Goal: Find specific page/section: Find specific page/section

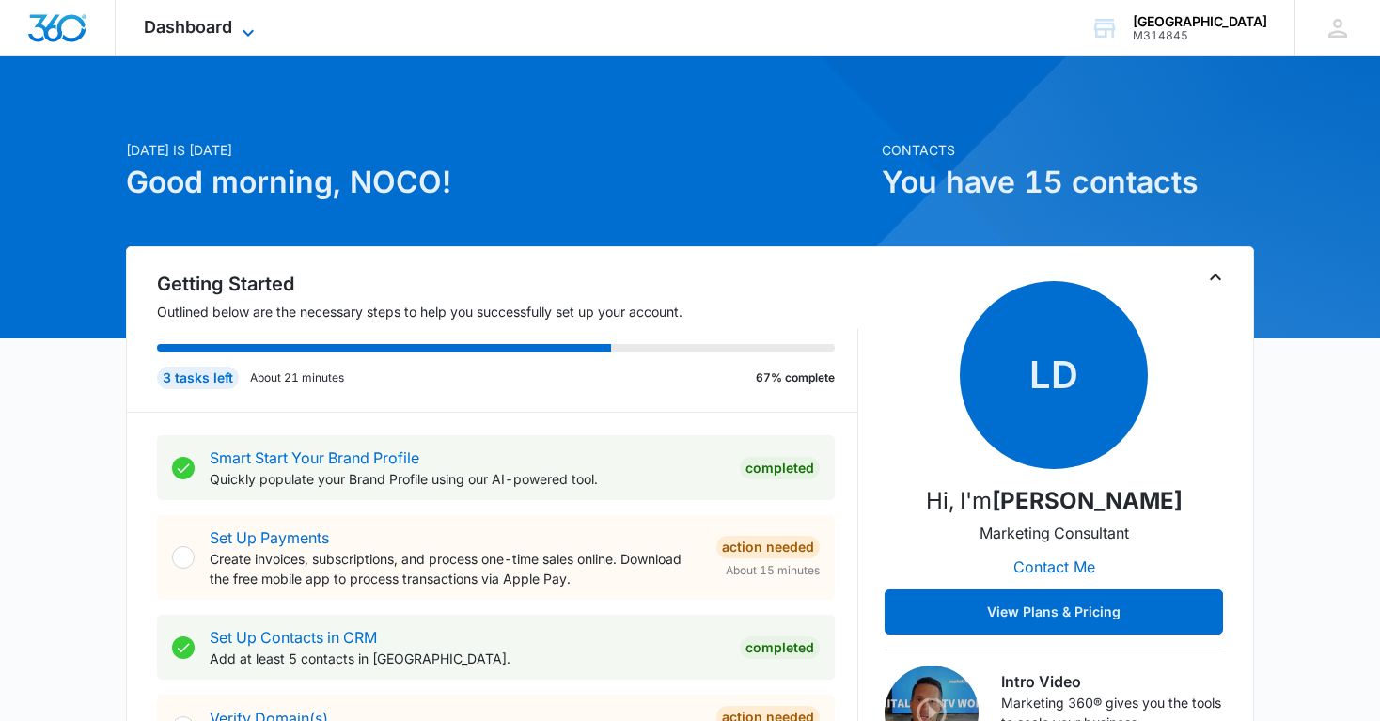
click at [247, 22] on icon at bounding box center [248, 33] width 23 height 23
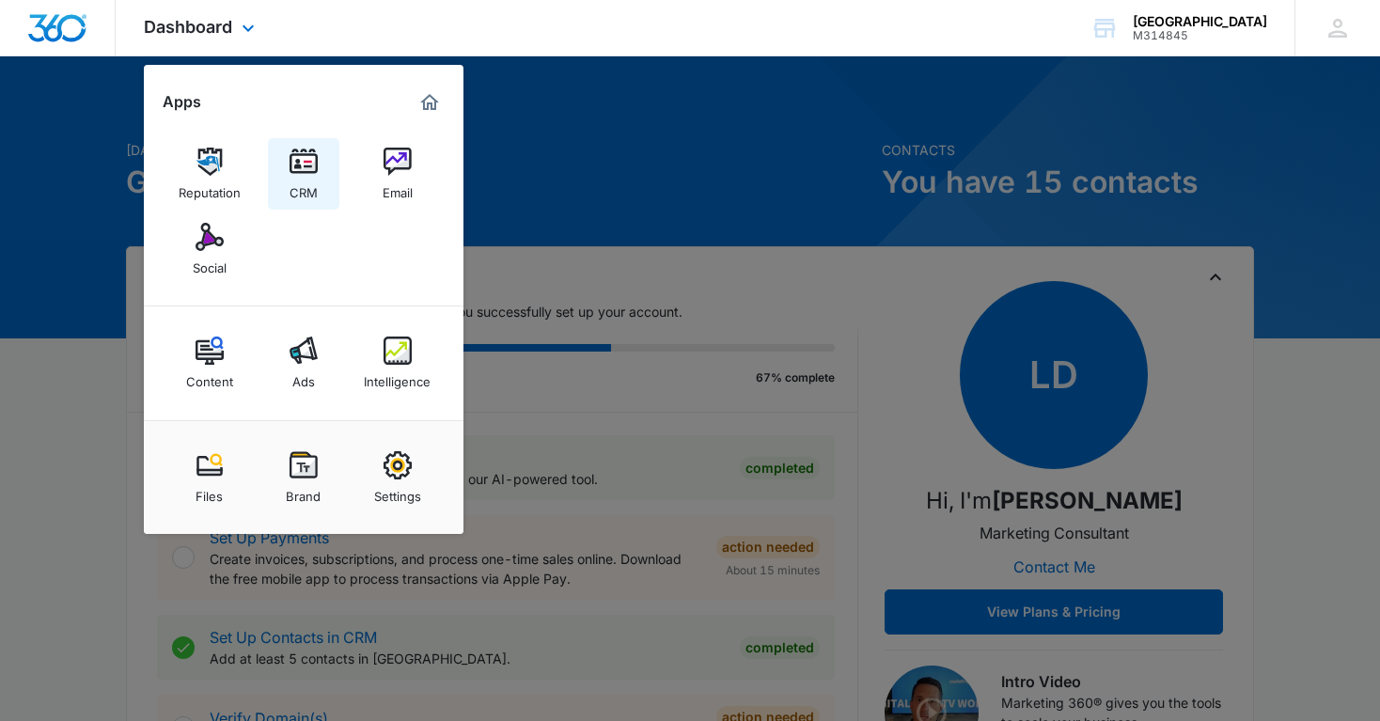
click at [298, 179] on div "CRM" at bounding box center [304, 188] width 28 height 24
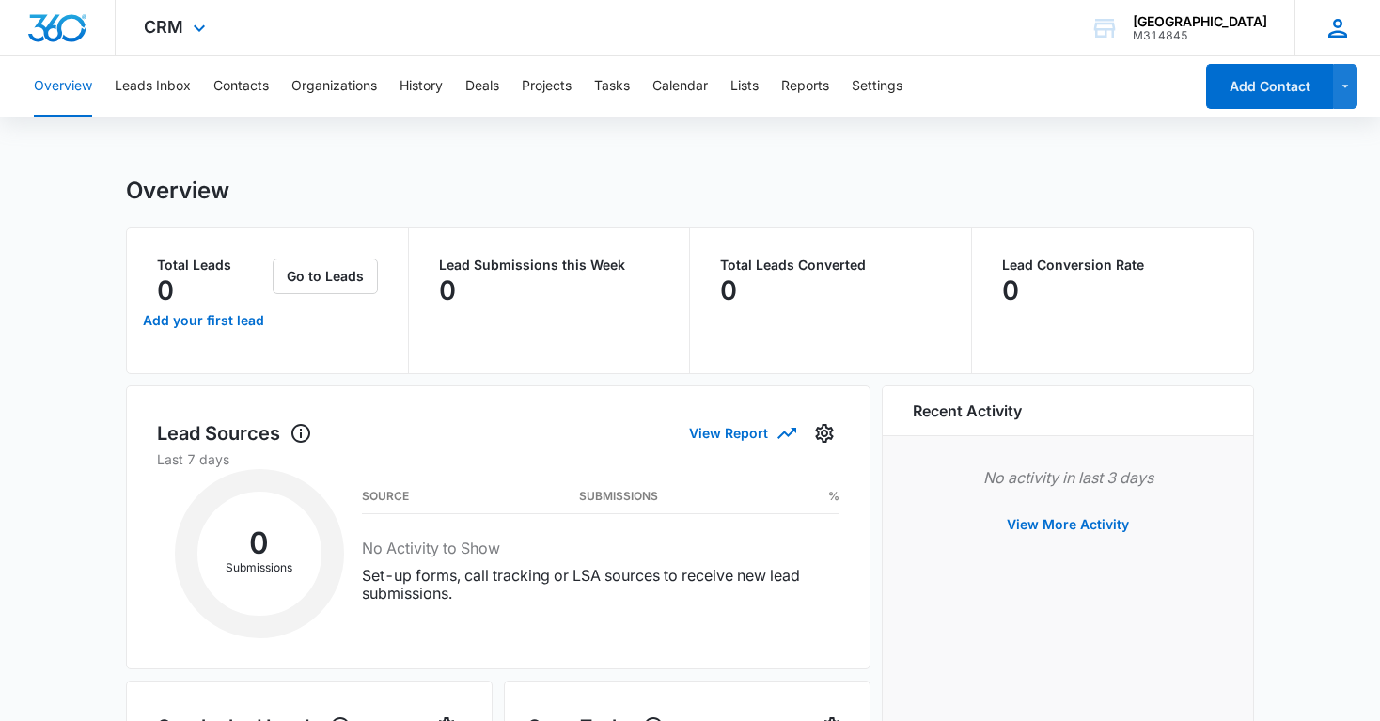
click at [1343, 28] on icon at bounding box center [1338, 28] width 28 height 28
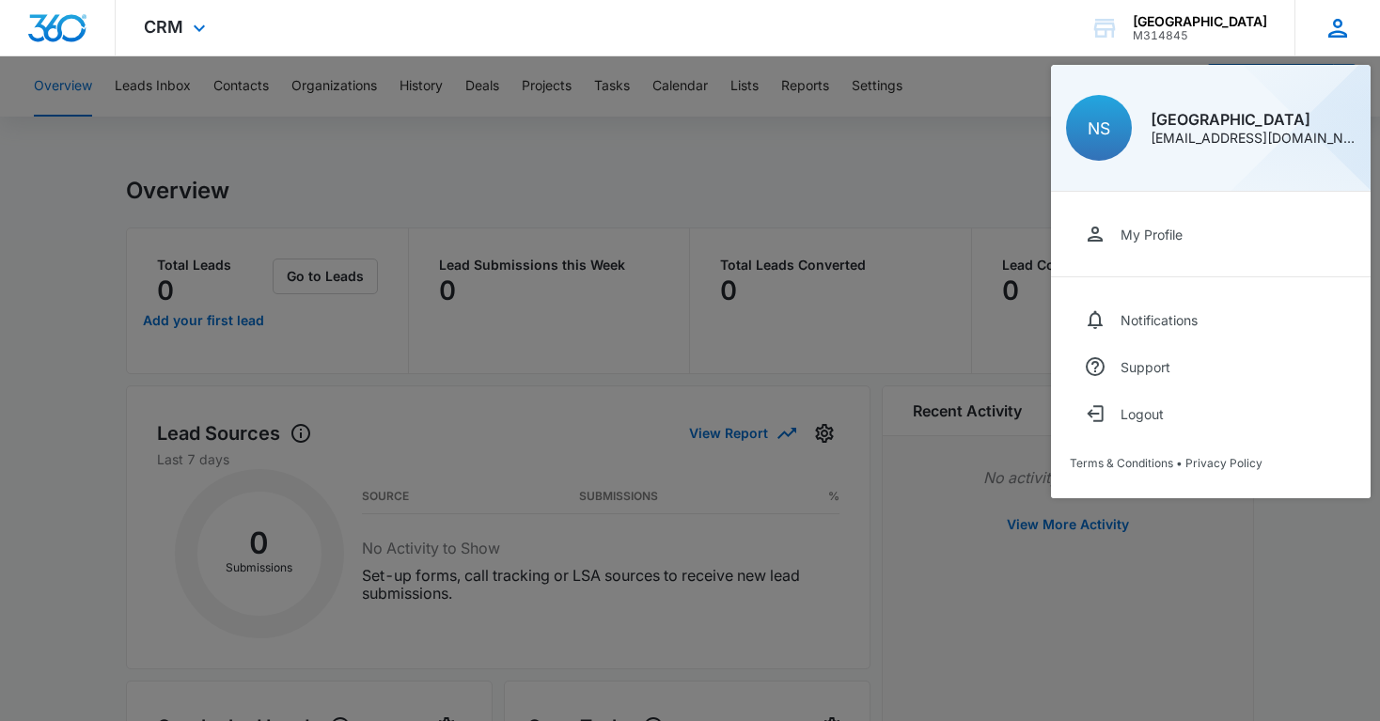
click at [1343, 28] on icon at bounding box center [1338, 28] width 28 height 28
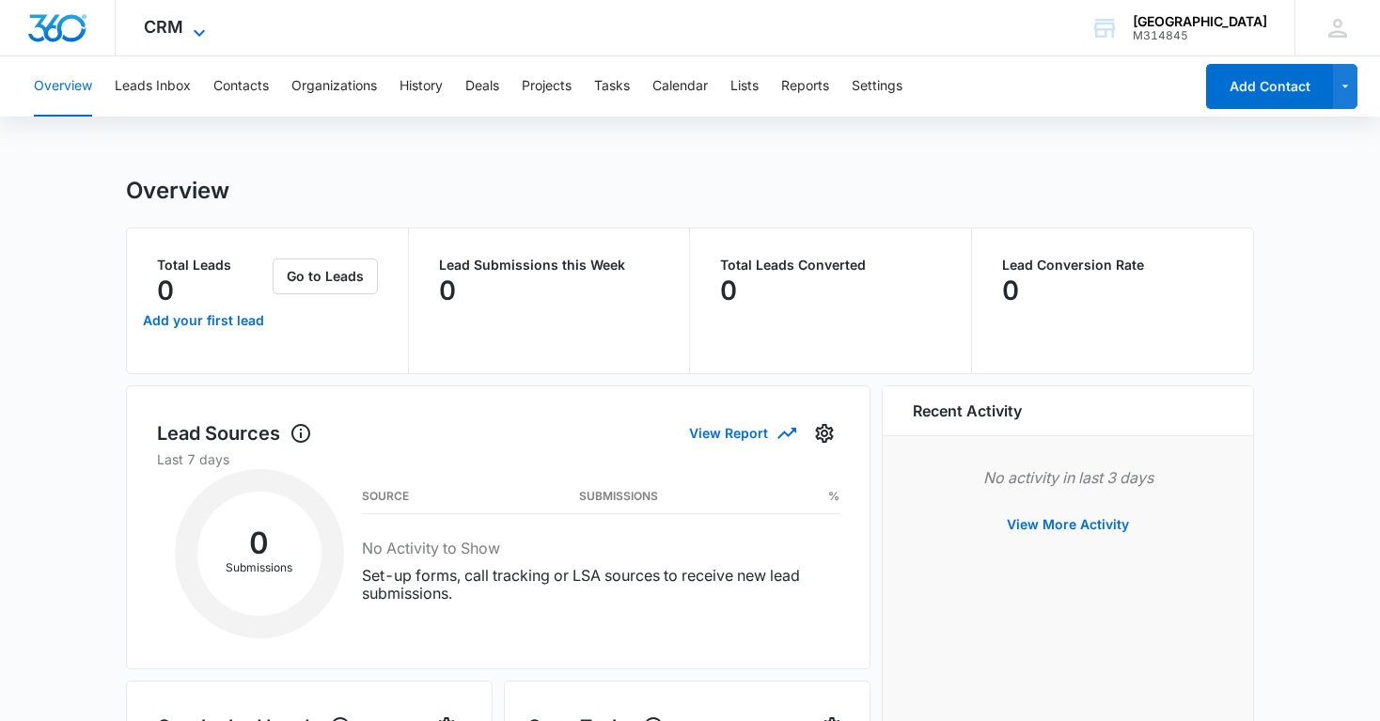
click at [201, 33] on icon at bounding box center [199, 33] width 23 height 23
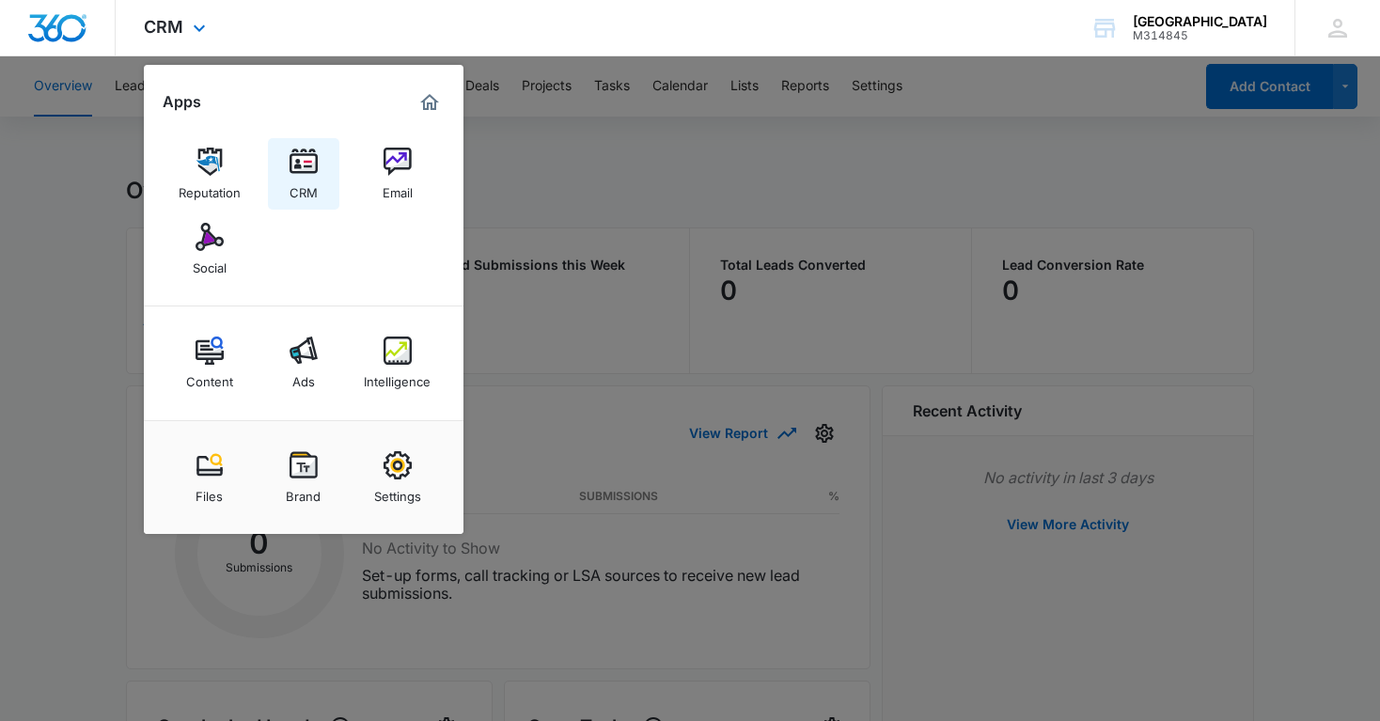
click at [291, 158] on img at bounding box center [304, 162] width 28 height 28
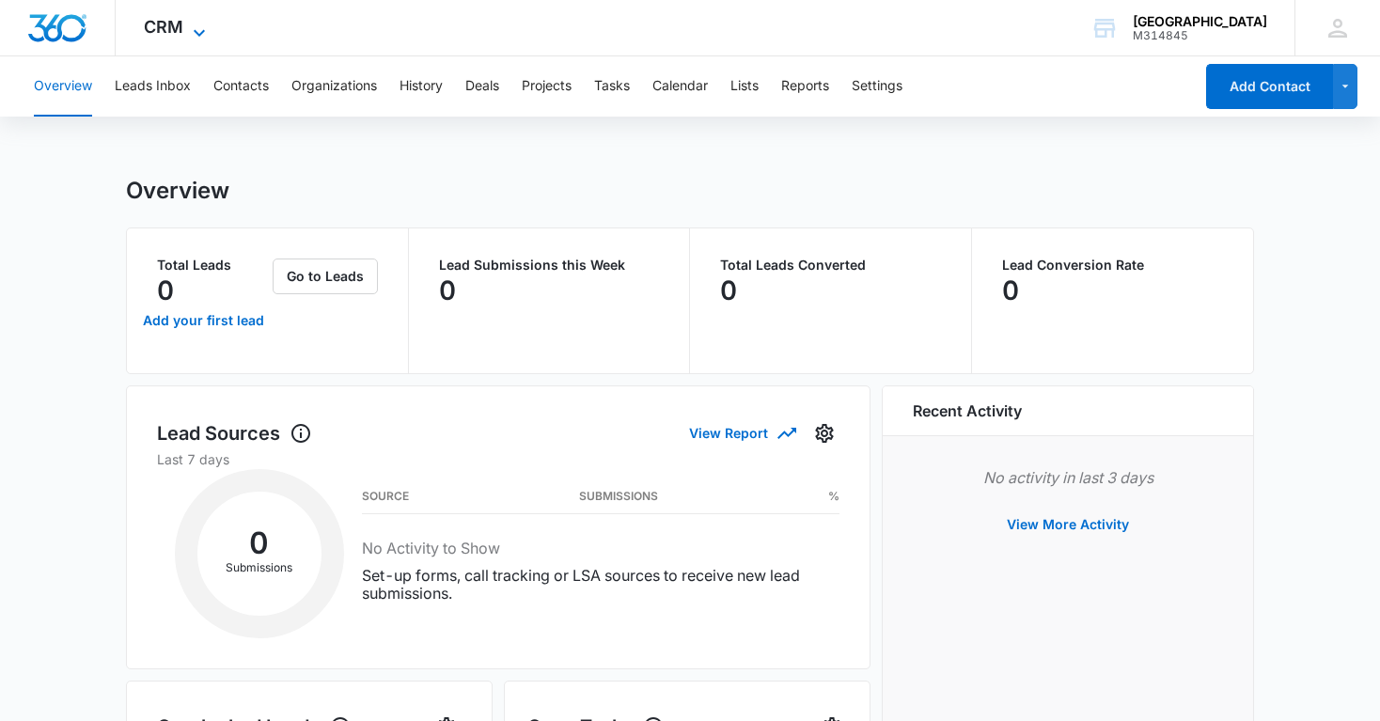
click at [190, 22] on icon at bounding box center [199, 33] width 23 height 23
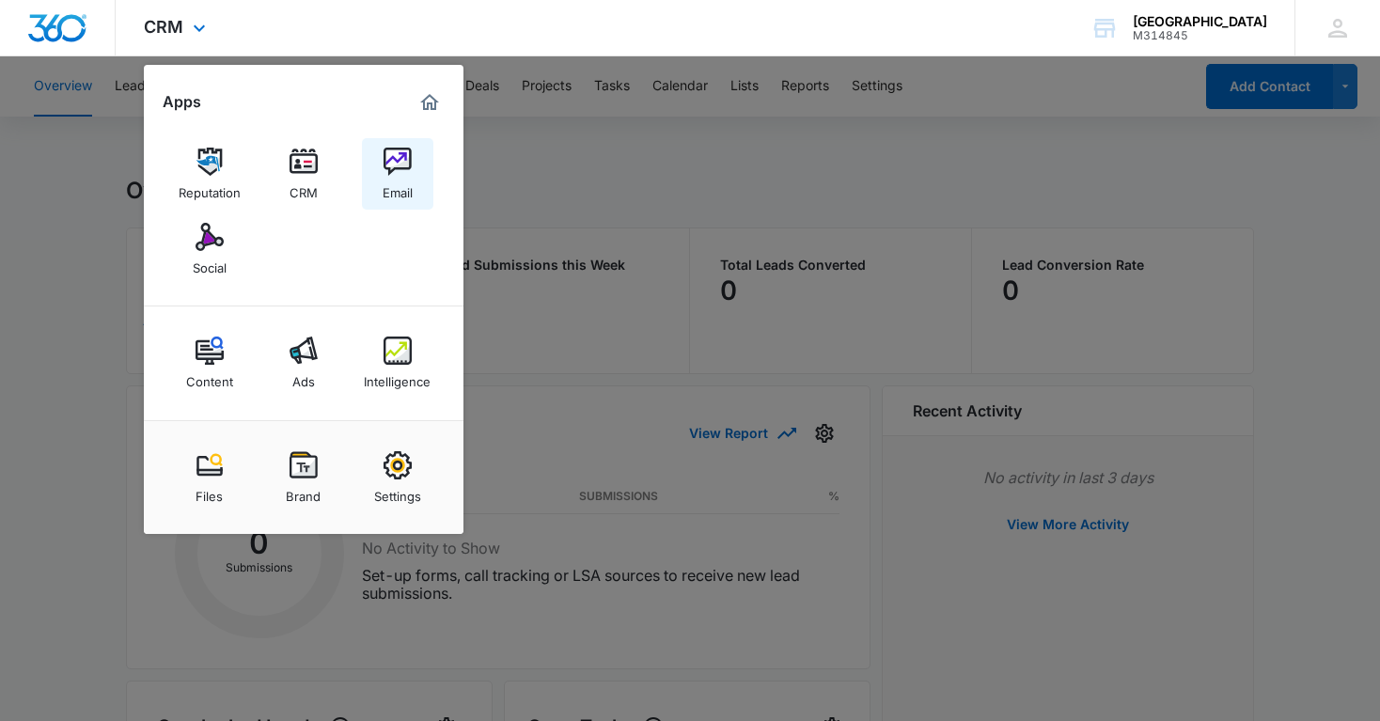
click at [395, 180] on div "Email" at bounding box center [398, 188] width 30 height 24
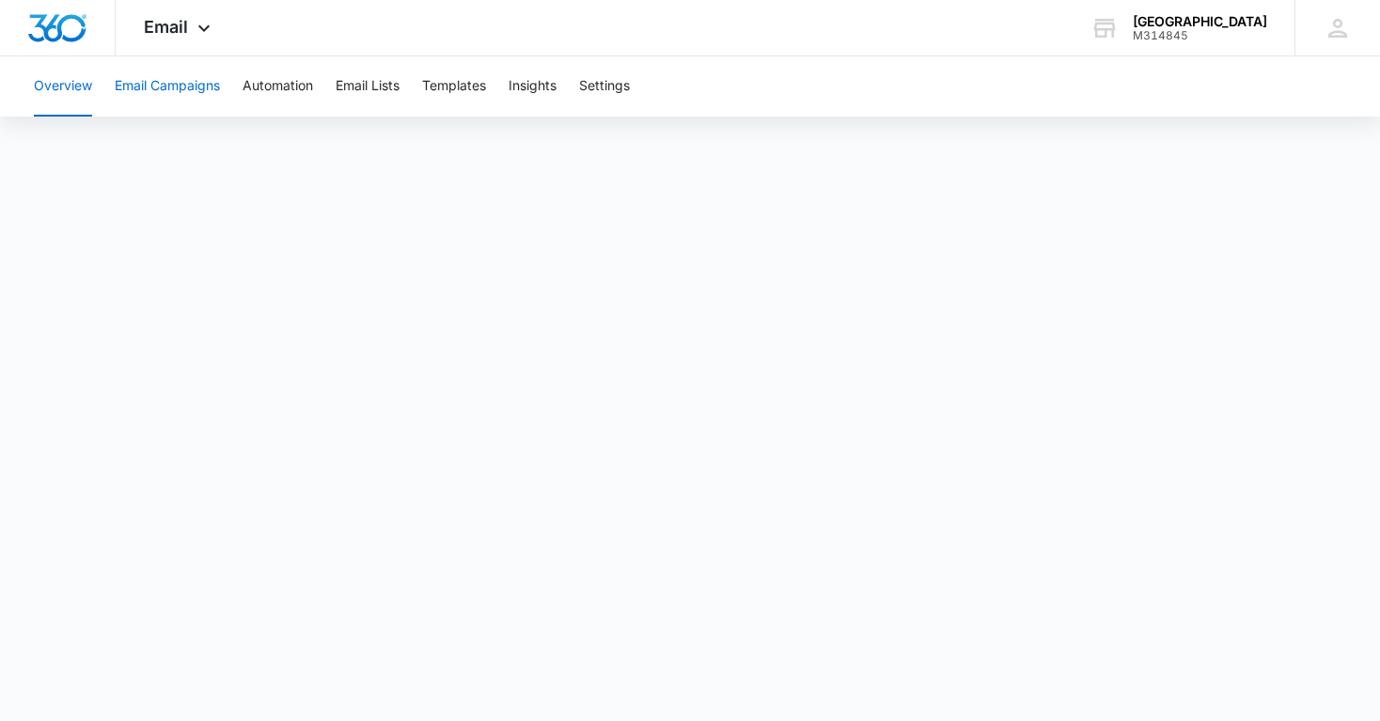
click at [178, 106] on button "Email Campaigns" at bounding box center [167, 86] width 105 height 60
click at [60, 86] on button "Overview" at bounding box center [63, 86] width 58 height 60
click at [542, 87] on button "Insights" at bounding box center [533, 86] width 48 height 60
click at [1310, 118] on div "Overview Email Campaigns Automation Email Lists Templates Insights Settings" at bounding box center [690, 367] width 1380 height 623
click at [605, 71] on button "Settings" at bounding box center [604, 86] width 51 height 60
